Goal: Communication & Community: Answer question/provide support

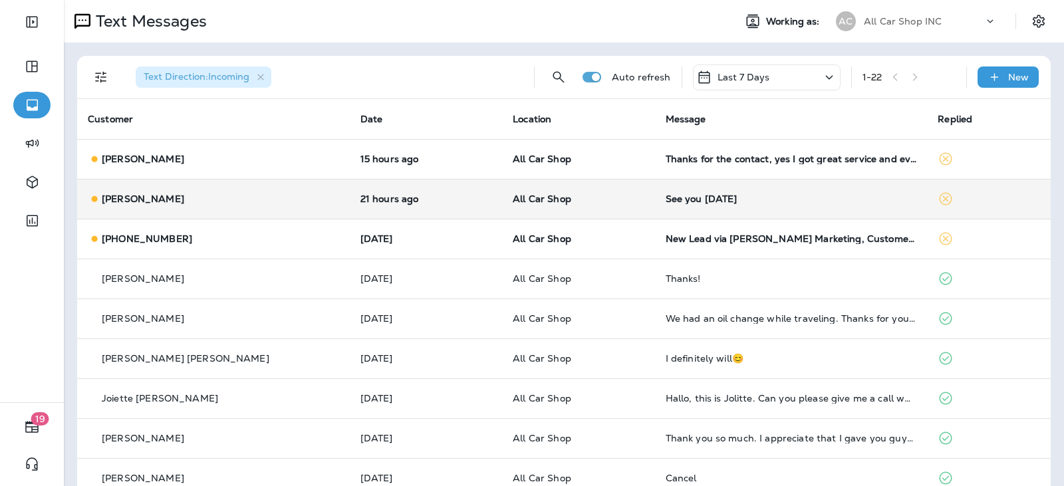
click at [667, 199] on div "See you [DATE]" at bounding box center [791, 199] width 251 height 11
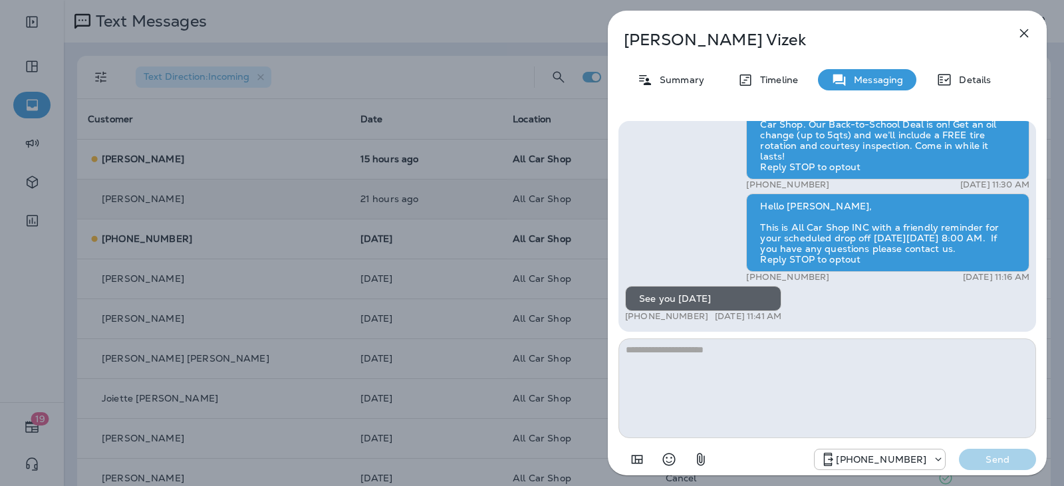
click at [669, 458] on icon "Select an emoji" at bounding box center [669, 460] width 16 height 16
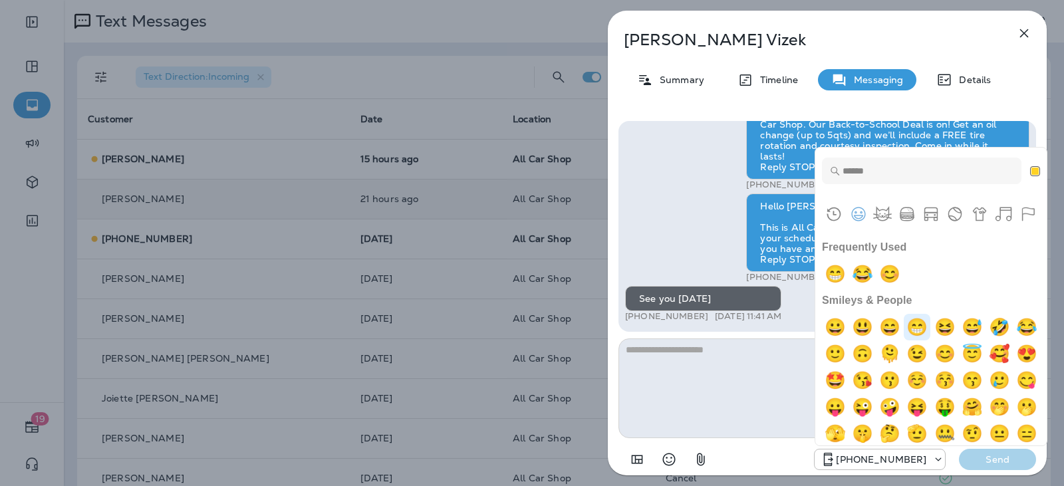
click at [929, 327] on img "grin" at bounding box center [917, 327] width 27 height 27
type textarea "**"
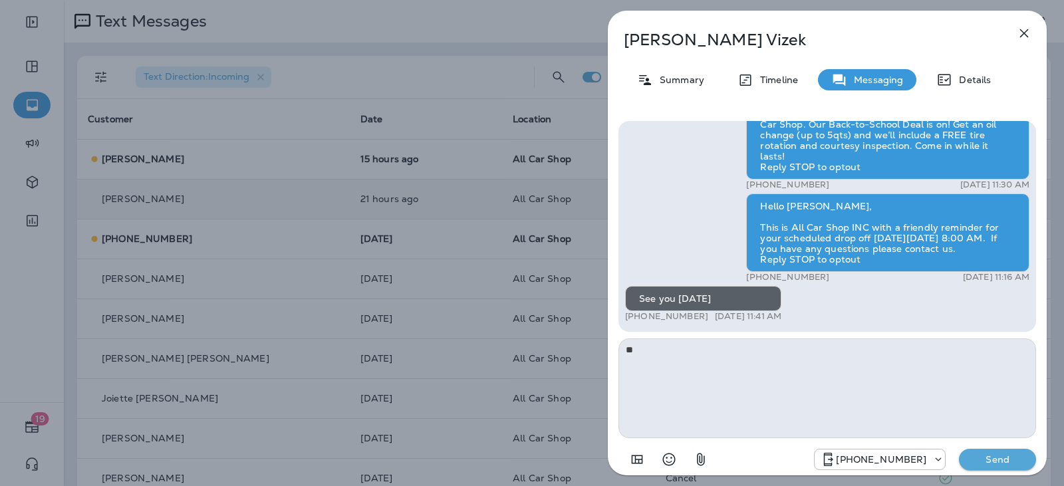
click at [981, 470] on div "[PHONE_NUMBER] Send" at bounding box center [828, 455] width 418 height 35
click at [990, 462] on p "Send" at bounding box center [998, 460] width 56 height 12
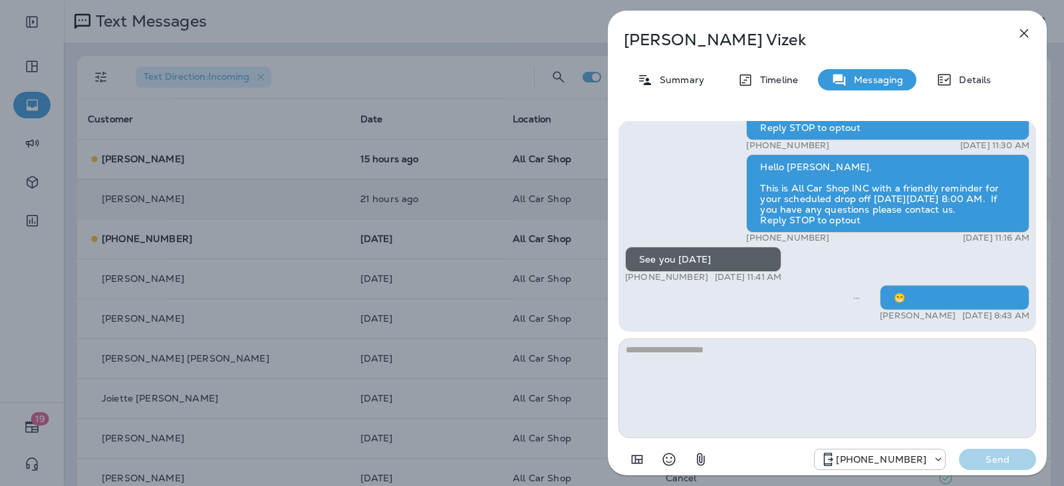
click at [1025, 32] on icon "button" at bounding box center [1025, 33] width 16 height 16
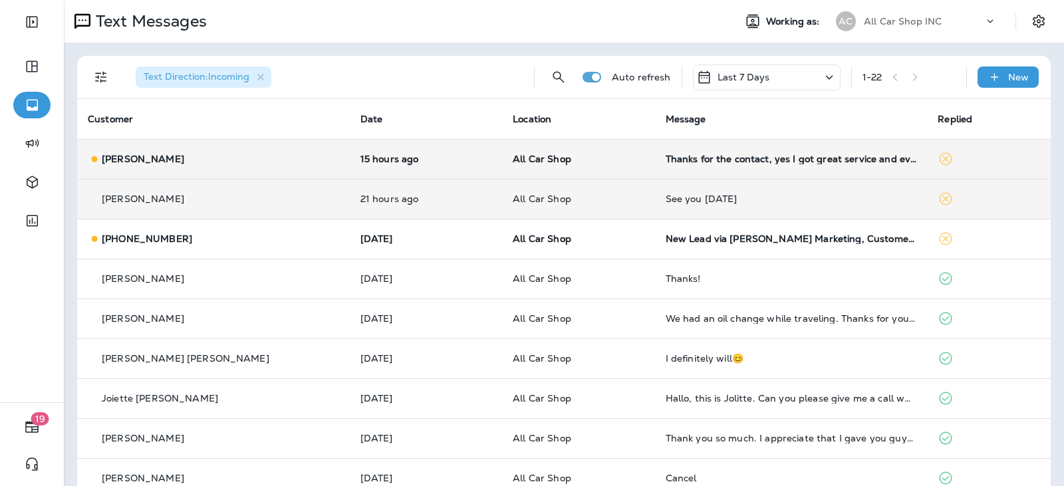
click at [677, 170] on td "Thanks for the contact, yes I got great service and everyone was helpful in the…" at bounding box center [791, 159] width 273 height 40
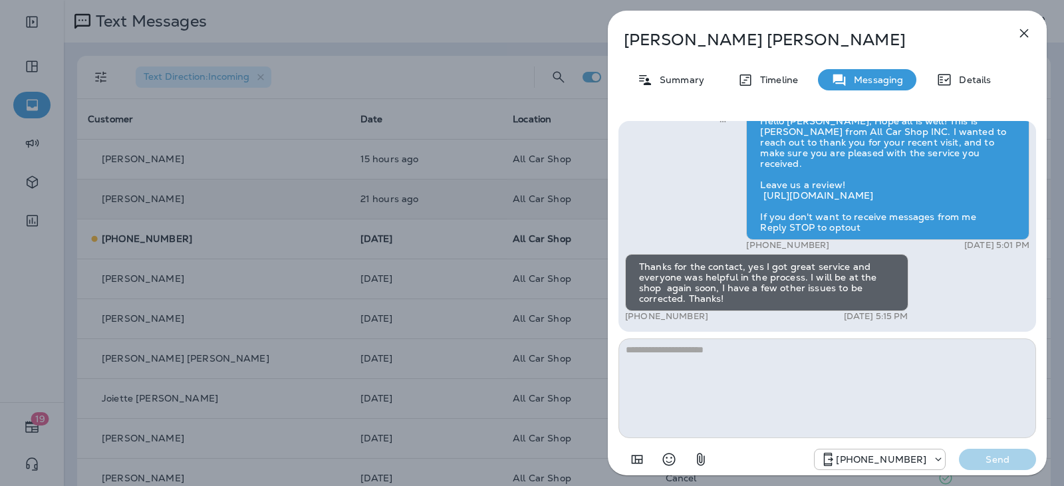
click at [678, 360] on textarea at bounding box center [828, 389] width 418 height 100
